Goal: Entertainment & Leisure: Consume media (video, audio)

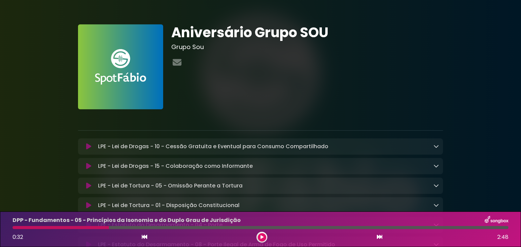
scroll to position [271, 0]
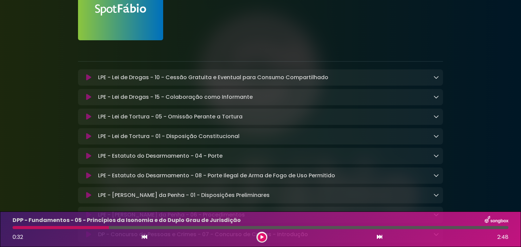
click at [264, 234] on button at bounding box center [262, 238] width 8 height 8
click at [262, 240] on button at bounding box center [262, 238] width 8 height 8
click at [262, 239] on icon at bounding box center [261, 238] width 3 height 4
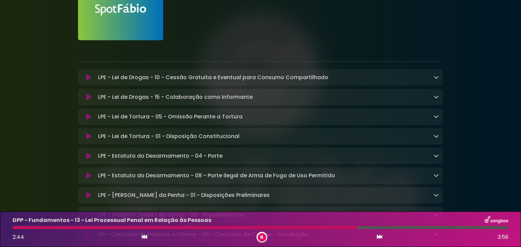
click at [265, 236] on button at bounding box center [262, 238] width 8 height 8
click at [262, 234] on button at bounding box center [262, 238] width 8 height 8
click at [262, 235] on button at bounding box center [262, 238] width 8 height 8
click at [185, 82] on div "LPE - Lei de Drogas - 10 - Cessão Gratuita e Eventual para Consumo Compartilhad…" at bounding box center [260, 77] width 365 height 16
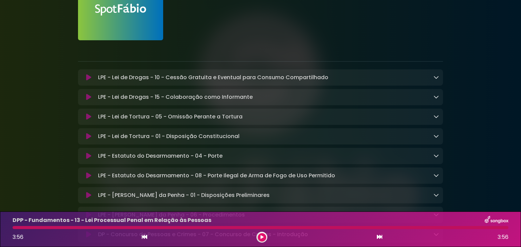
click at [198, 79] on p "LPE - Lei de Drogas - 10 - Cessão Gratuita e Eventual para Consumo Compartilhad…" at bounding box center [213, 78] width 230 height 8
click at [87, 77] on icon at bounding box center [88, 77] width 5 height 7
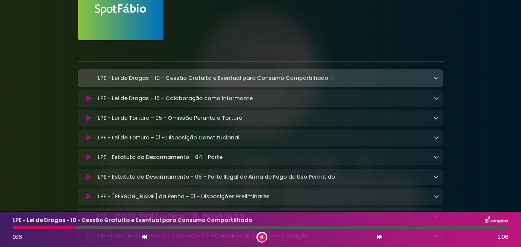
click at [259, 235] on button at bounding box center [262, 238] width 8 height 8
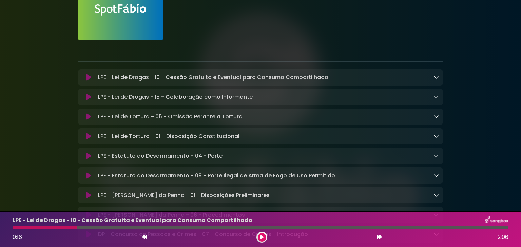
click at [266, 240] on div at bounding box center [261, 237] width 11 height 11
click at [261, 239] on icon at bounding box center [261, 238] width 3 height 4
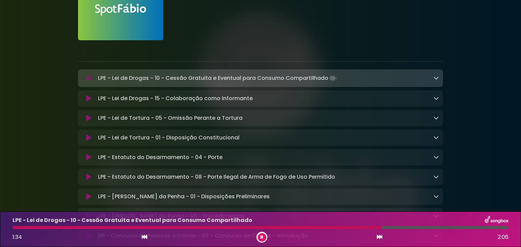
click at [260, 240] on button at bounding box center [262, 238] width 8 height 8
